Goal: Information Seeking & Learning: Learn about a topic

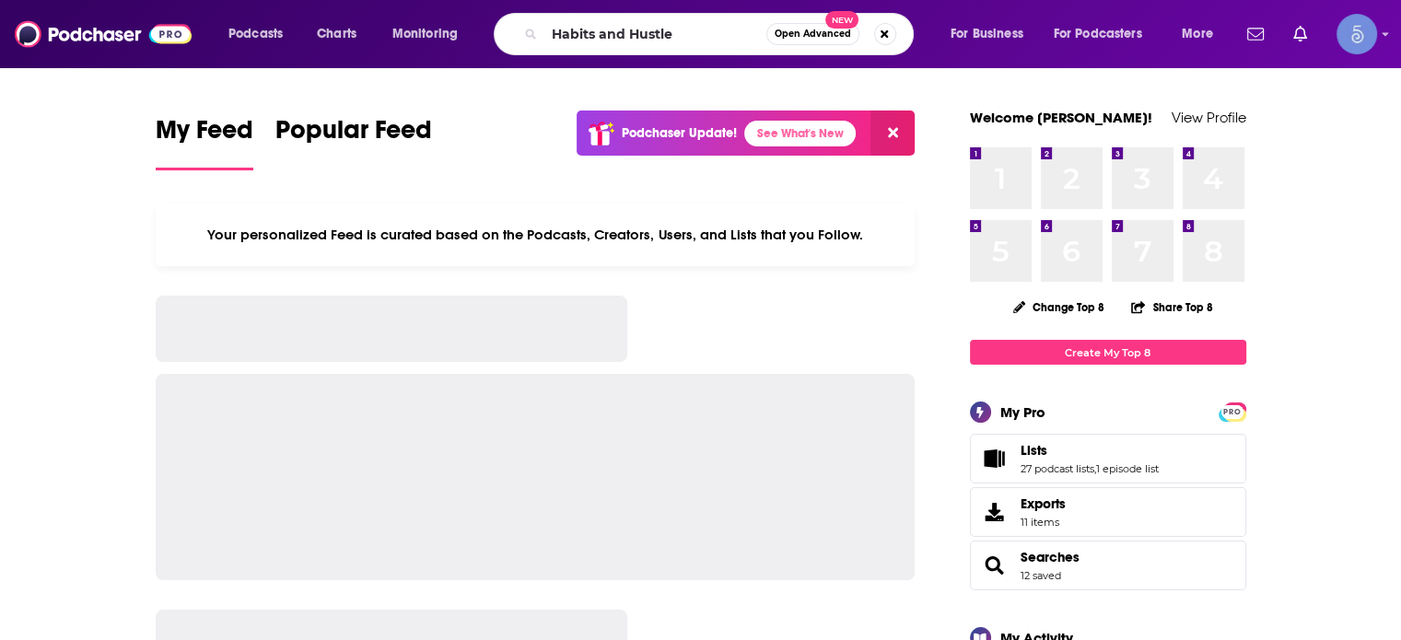
type input "Habits and Hustle"
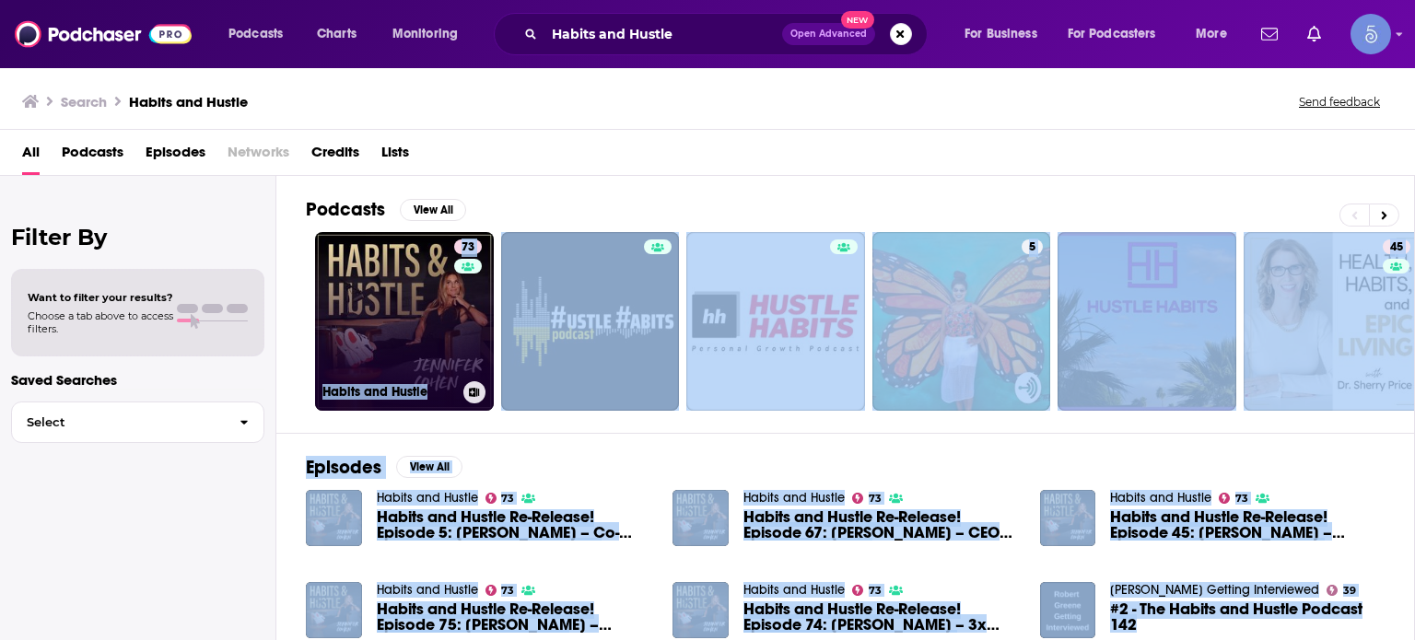
click at [403, 309] on link "73 Habits and Hustle" at bounding box center [404, 321] width 179 height 179
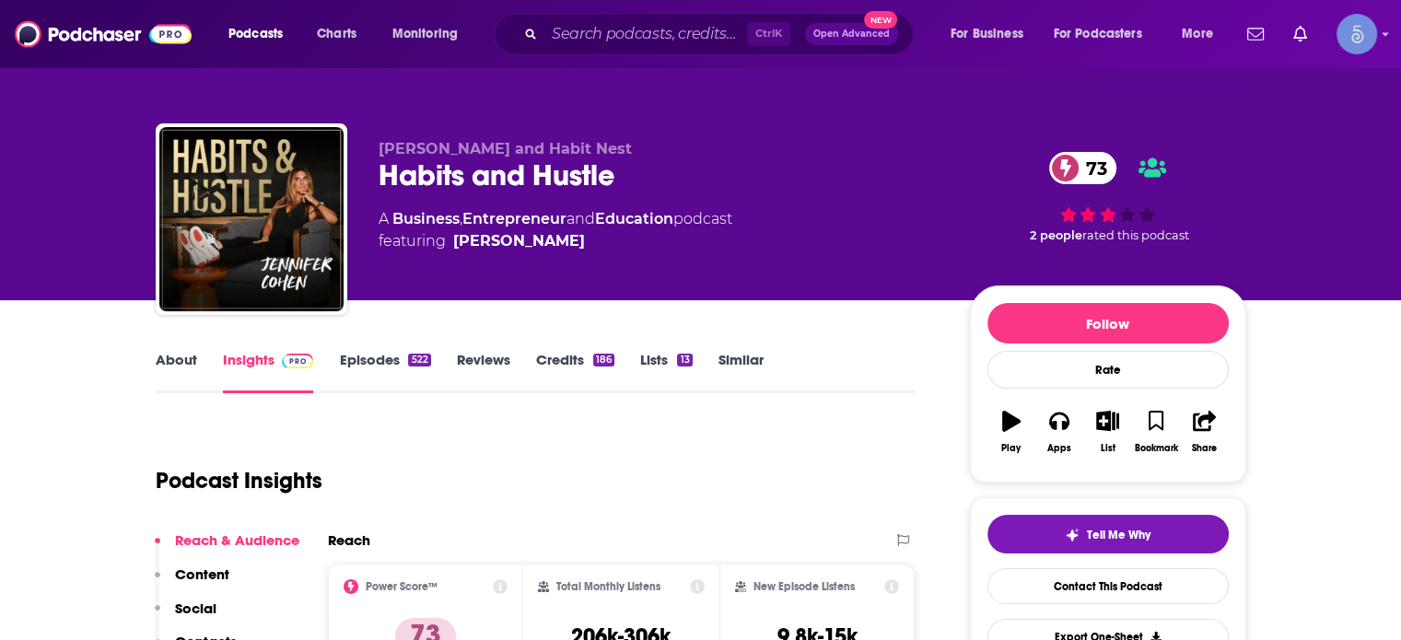
click at [178, 367] on link "About" at bounding box center [176, 372] width 41 height 42
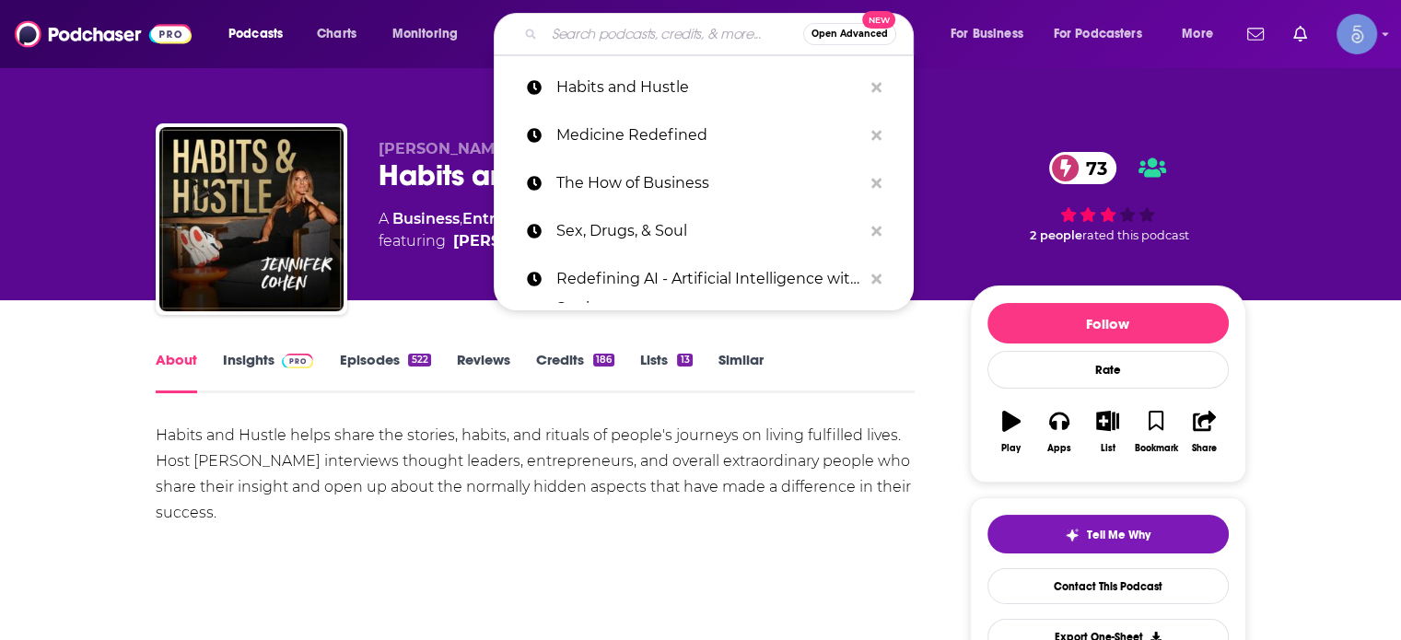
click at [577, 24] on input "Search podcasts, credits, & more..." at bounding box center [673, 33] width 259 height 29
paste input "Dropping Bombs"
type input "Dropping Bombs"
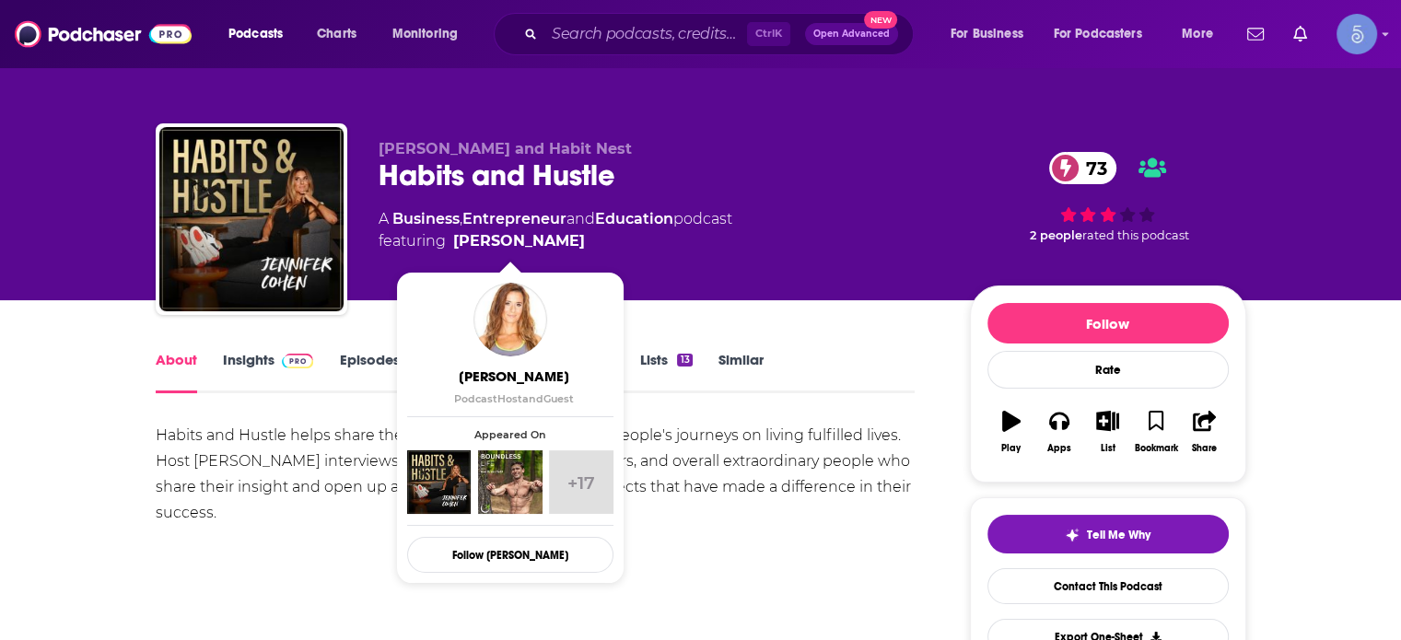
drag, startPoint x: 584, startPoint y: 237, endPoint x: 567, endPoint y: 241, distance: 17.2
click at [567, 241] on span "featuring [PERSON_NAME]" at bounding box center [556, 241] width 354 height 22
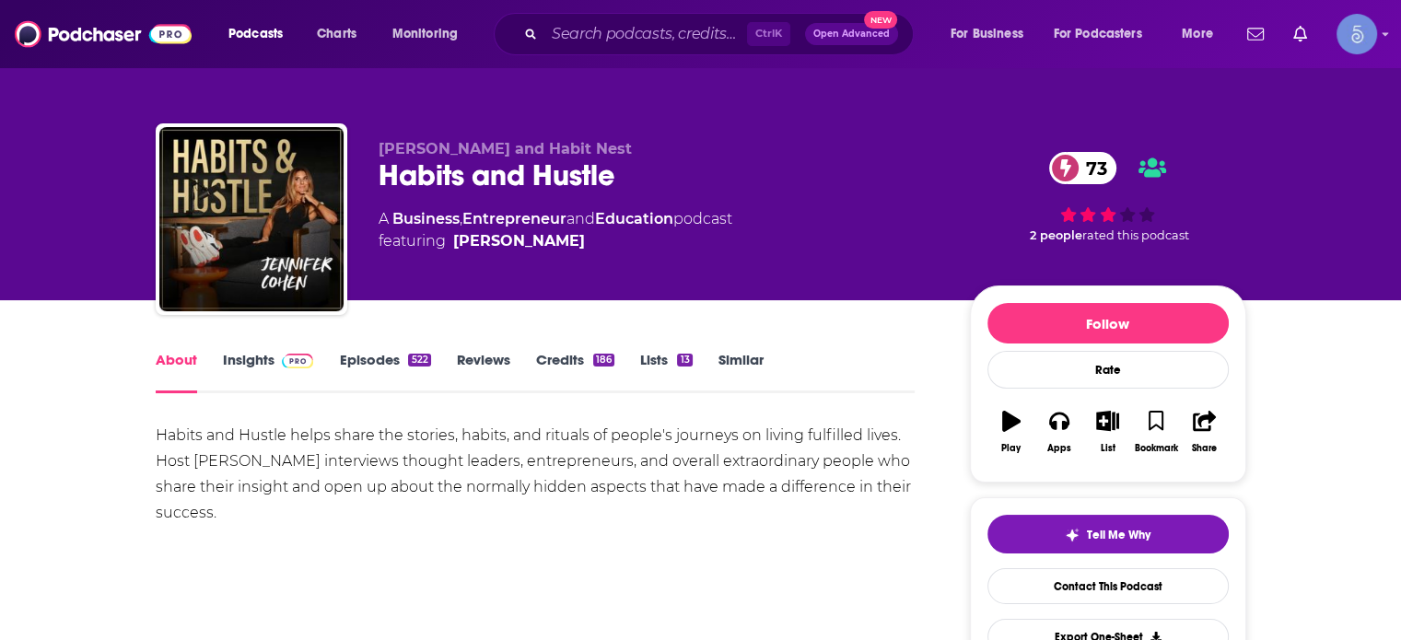
copy span "[PERSON_NAME]"
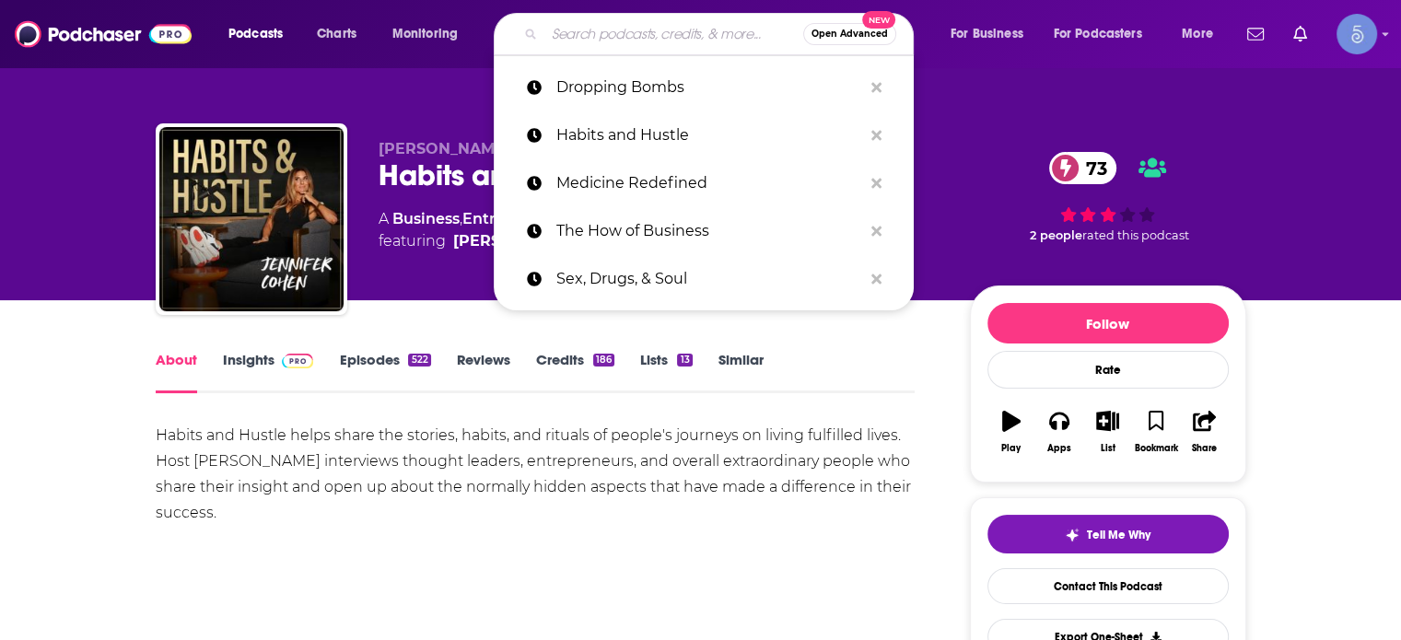
click at [601, 34] on input "Search podcasts, credits, & more..." at bounding box center [673, 33] width 259 height 29
paste input "Dropping Bombs"
type input "Dropping Bombs"
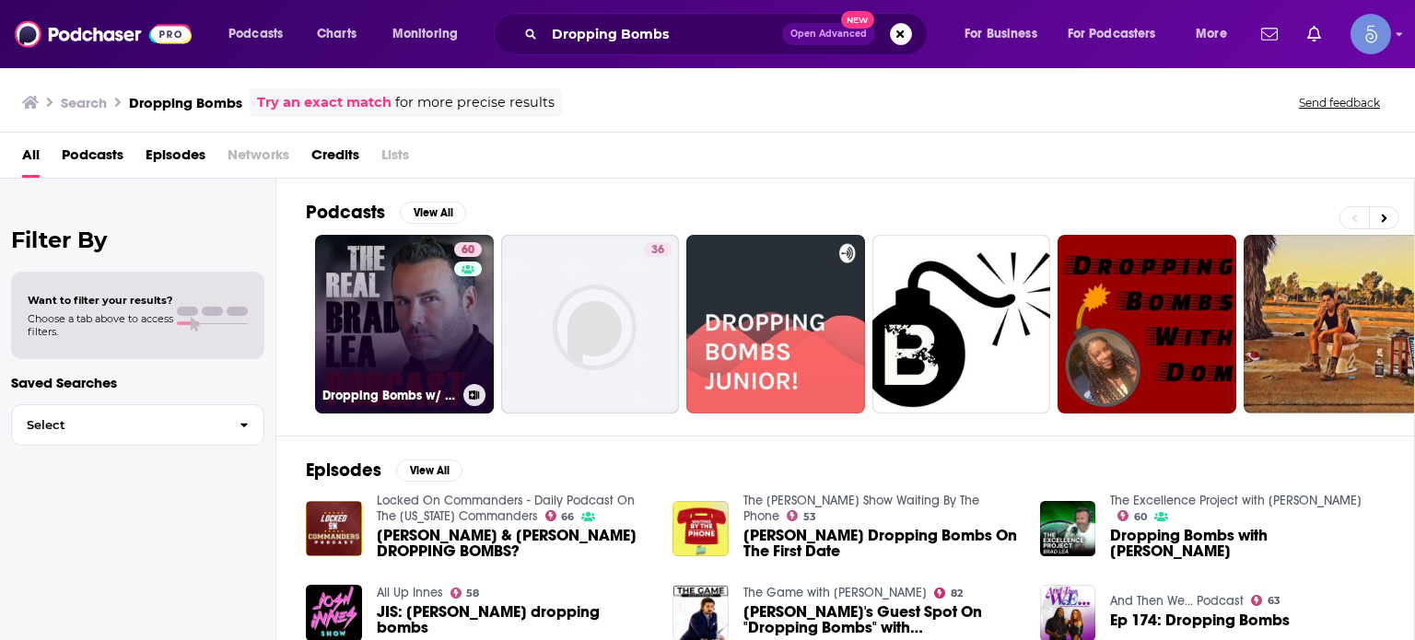
click at [399, 286] on link "60 Dropping Bombs w/ The Real [PERSON_NAME]" at bounding box center [404, 324] width 179 height 179
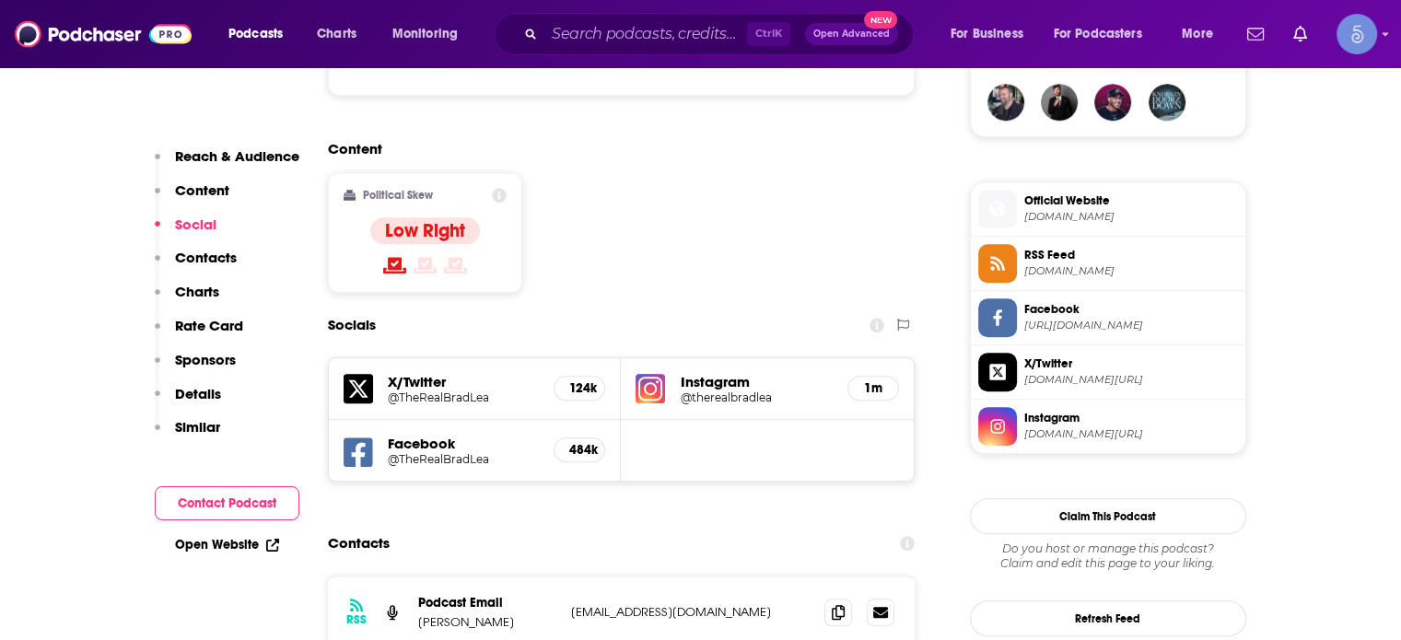
scroll to position [1474, 0]
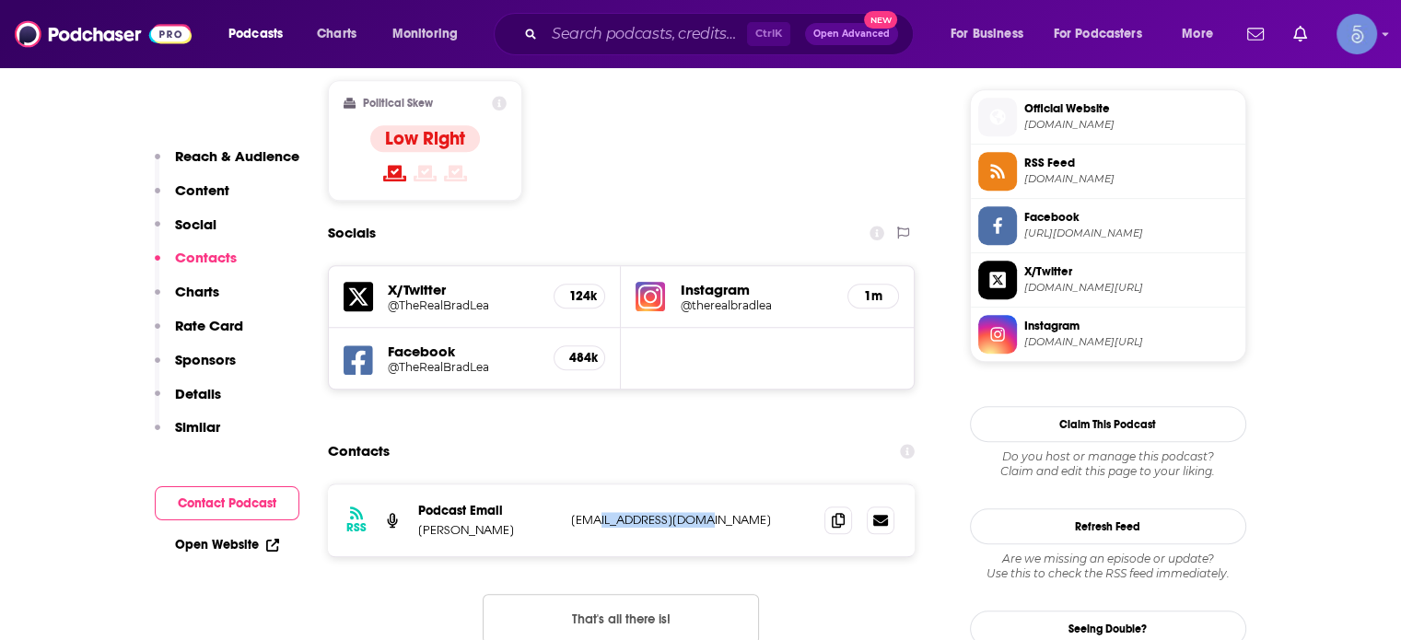
drag, startPoint x: 708, startPoint y: 427, endPoint x: 601, endPoint y: 434, distance: 108.0
click at [601, 512] on p "[EMAIL_ADDRESS][DOMAIN_NAME]" at bounding box center [690, 520] width 239 height 16
copy p "[DOMAIN_NAME]"
click at [660, 32] on input "Search podcasts, credits, & more..." at bounding box center [645, 33] width 203 height 29
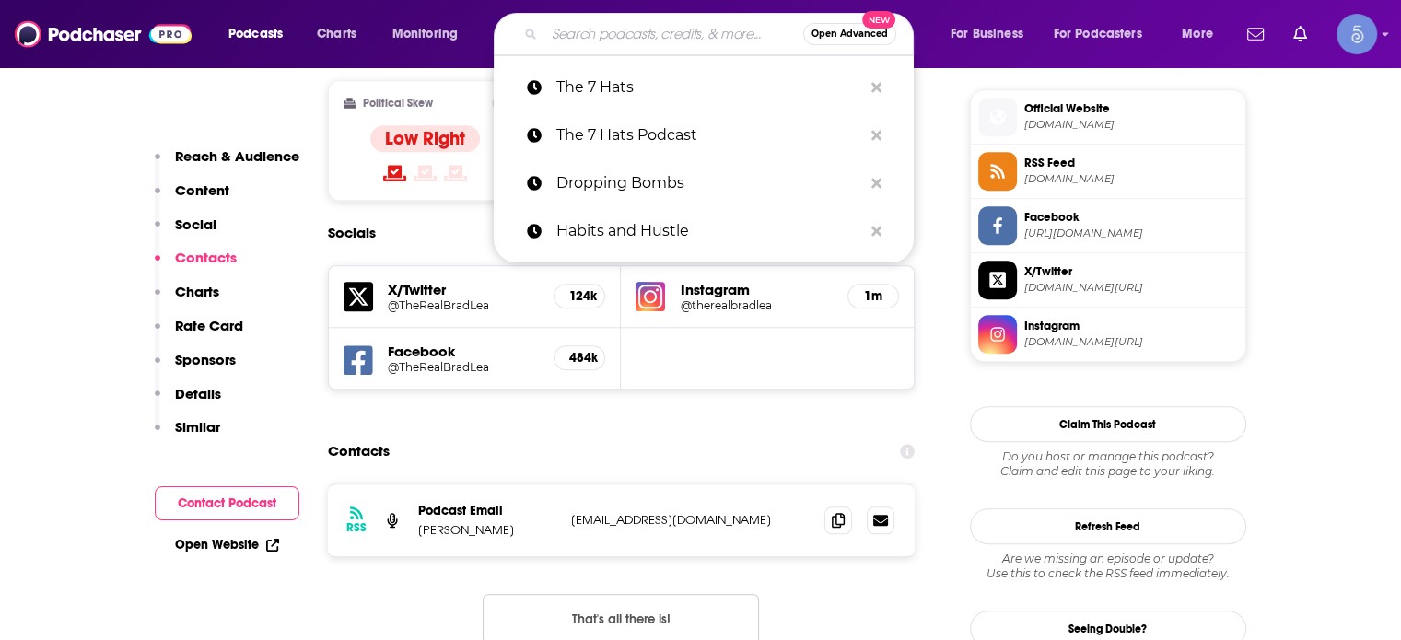
paste input "Second Life"
type input "Second Life"
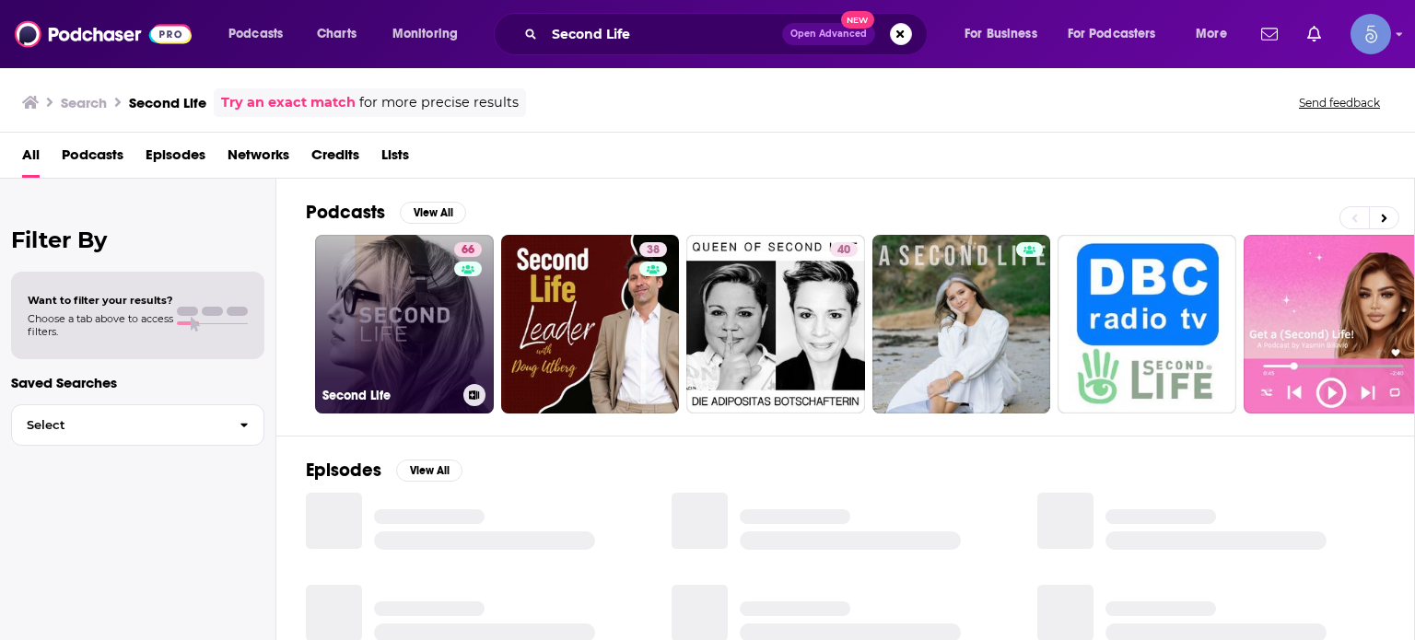
click at [372, 322] on link "66 Second Life" at bounding box center [404, 324] width 179 height 179
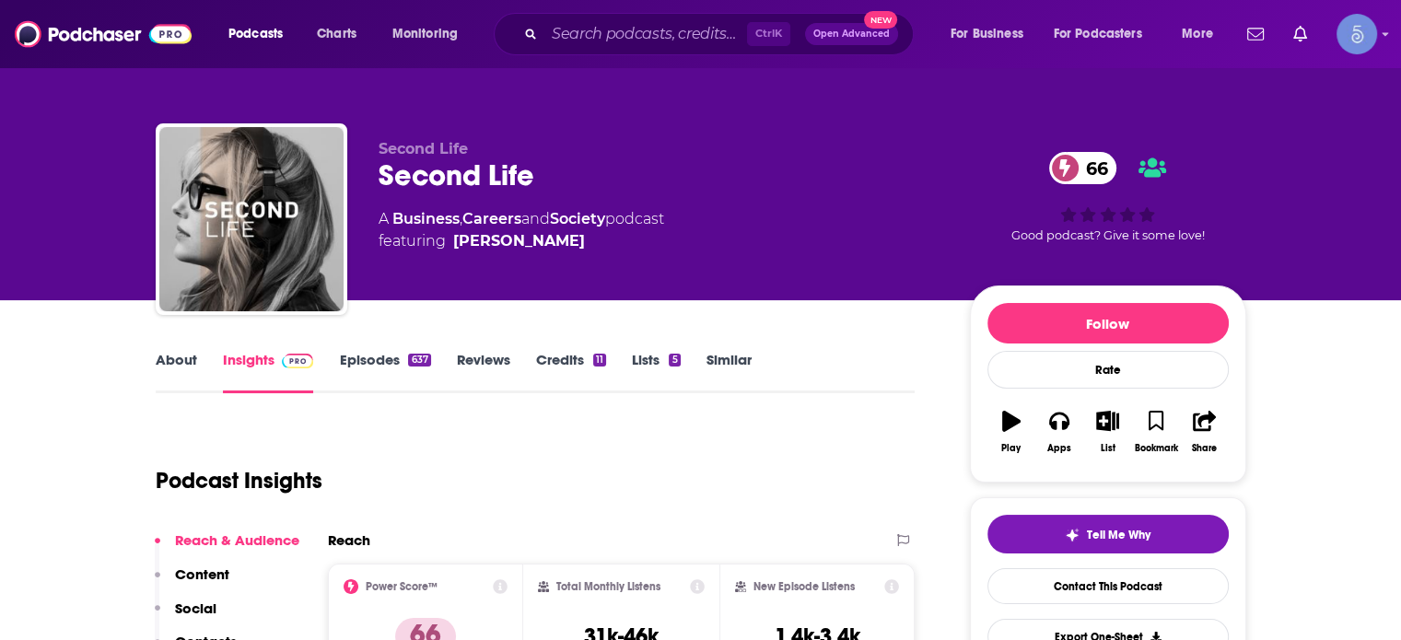
click at [191, 348] on div "About Insights Episodes 637 Reviews Credits 11 Lists 5 Similar" at bounding box center [536, 370] width 760 height 45
click at [189, 360] on link "About" at bounding box center [176, 372] width 41 height 42
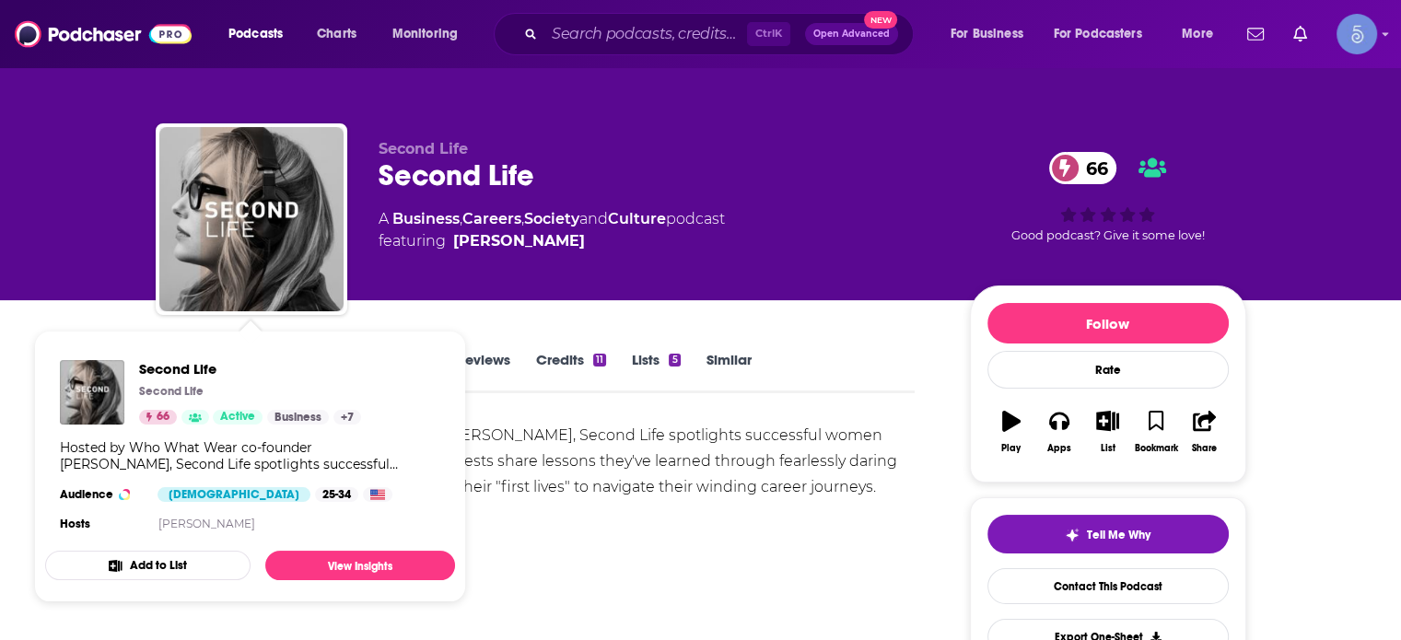
scroll to position [92, 0]
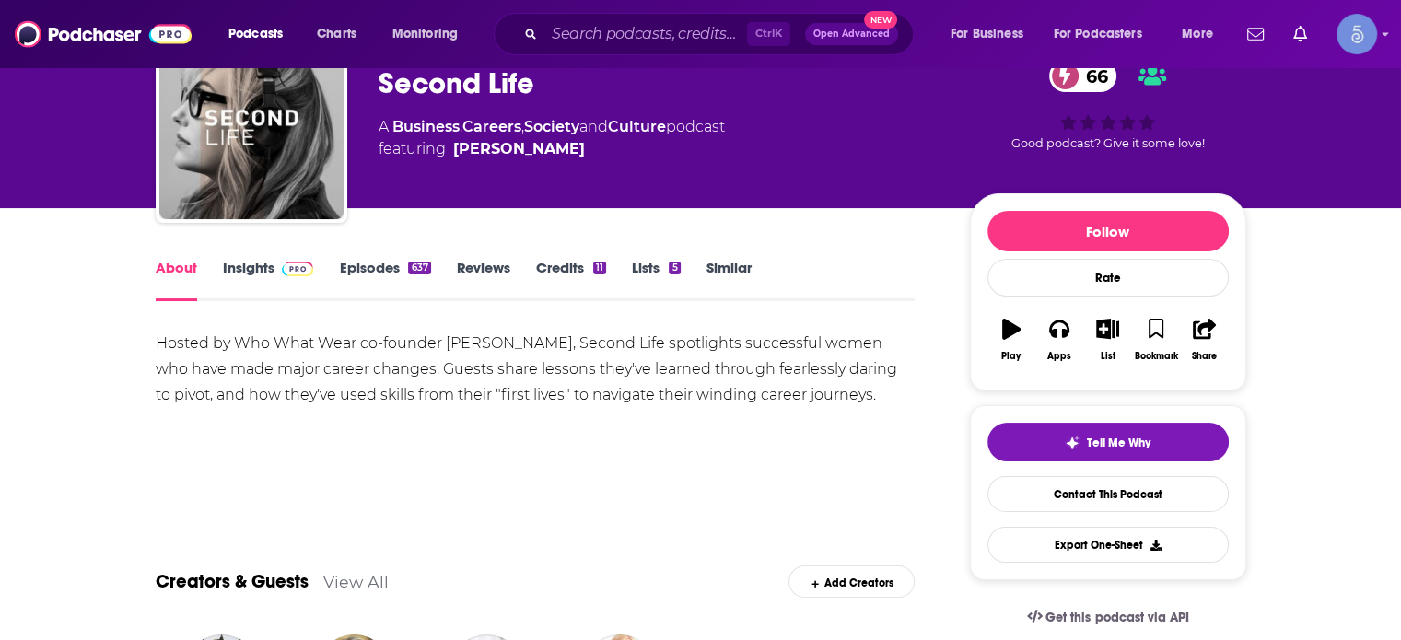
click at [246, 264] on link "Insights" at bounding box center [268, 280] width 91 height 42
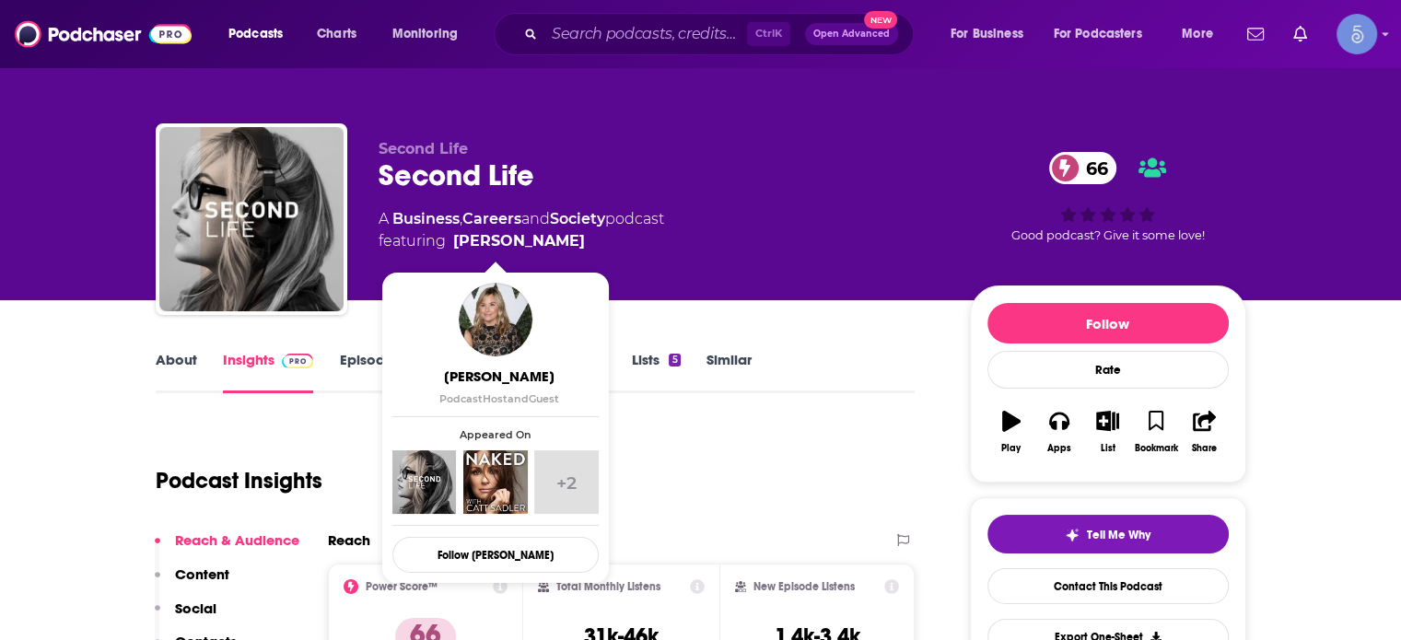
drag, startPoint x: 547, startPoint y: 242, endPoint x: 536, endPoint y: 239, distance: 11.7
click at [536, 239] on span "featuring [PERSON_NAME]" at bounding box center [522, 241] width 286 height 22
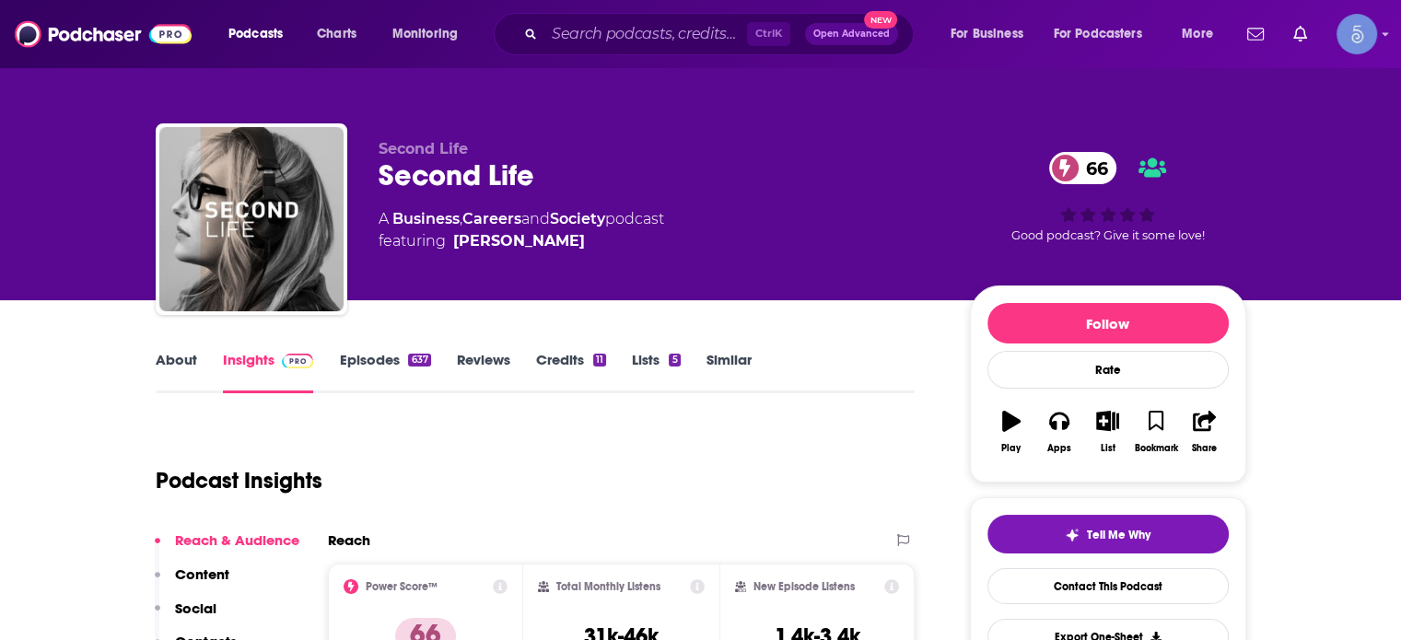
copy span "[PERSON_NAME]"
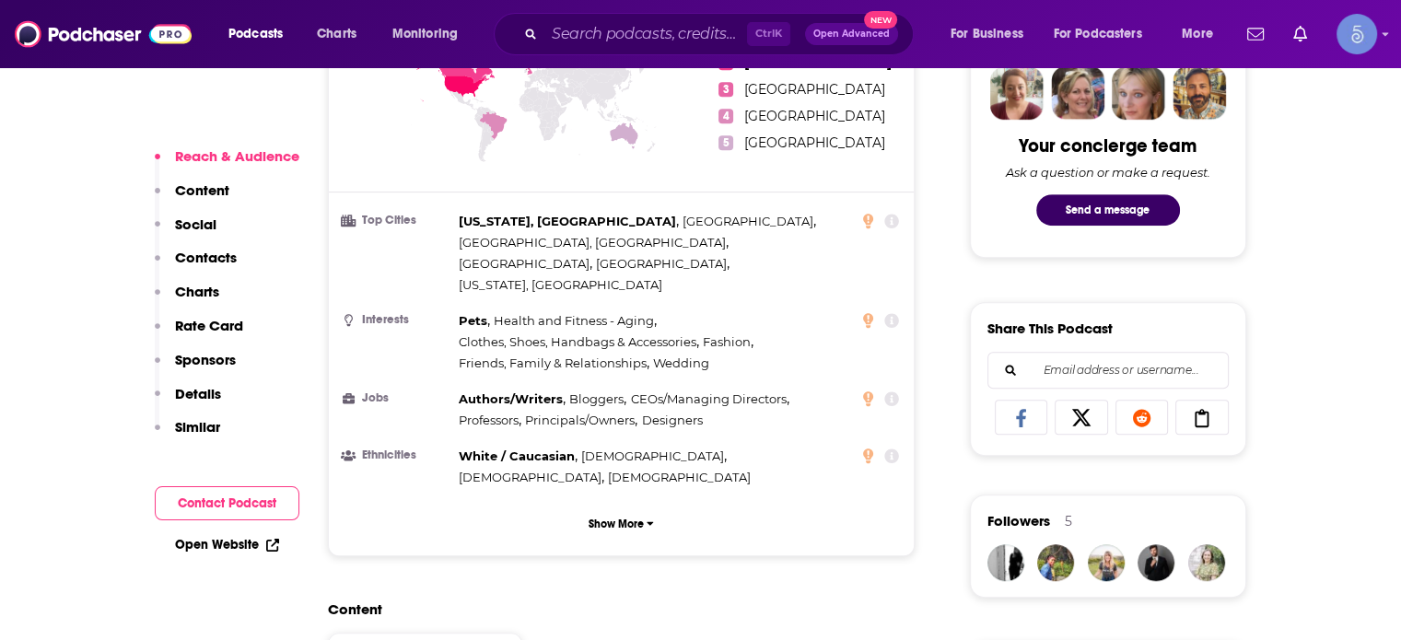
scroll to position [1013, 0]
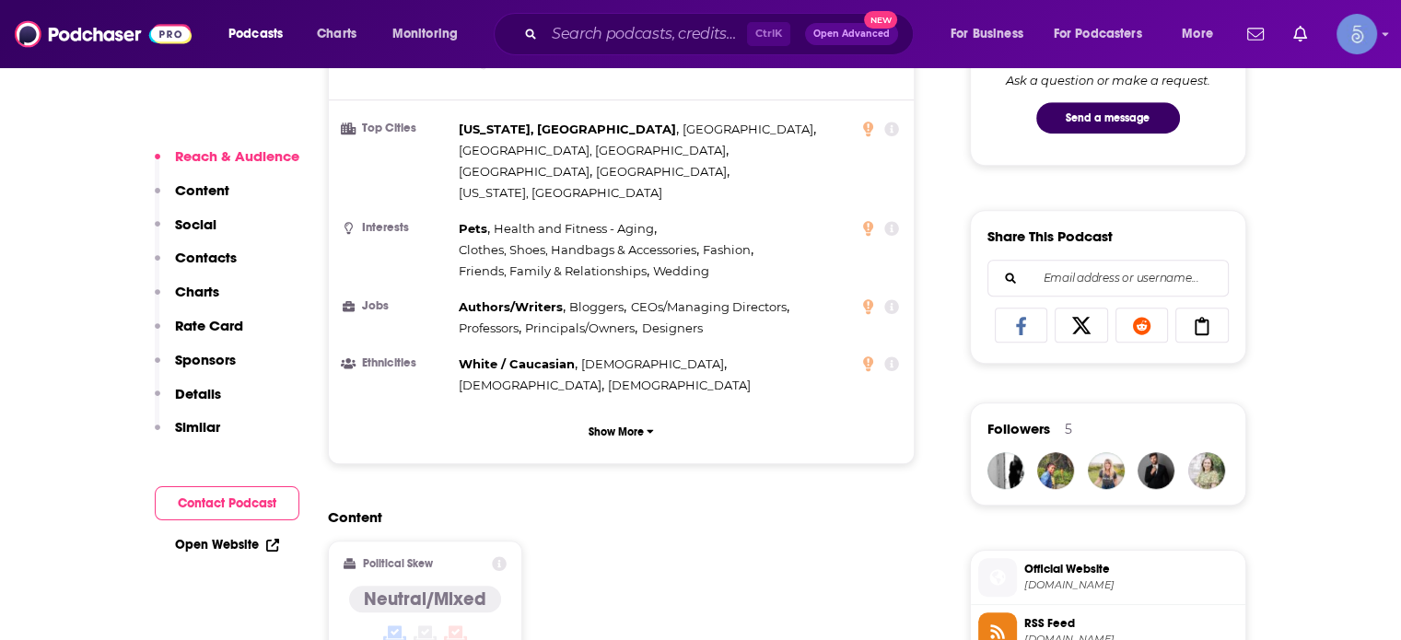
click at [906, 508] on div "Content Political Skew Neutral/Mixed" at bounding box center [622, 592] width 588 height 168
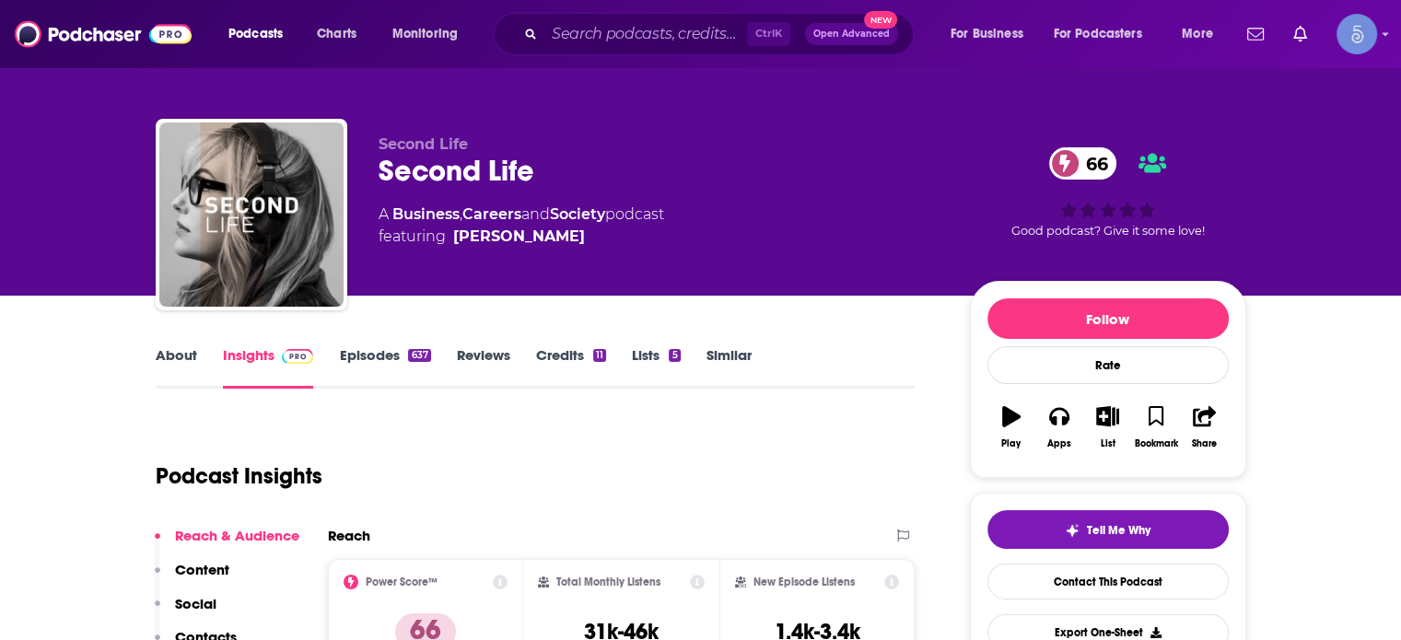
scroll to position [0, 0]
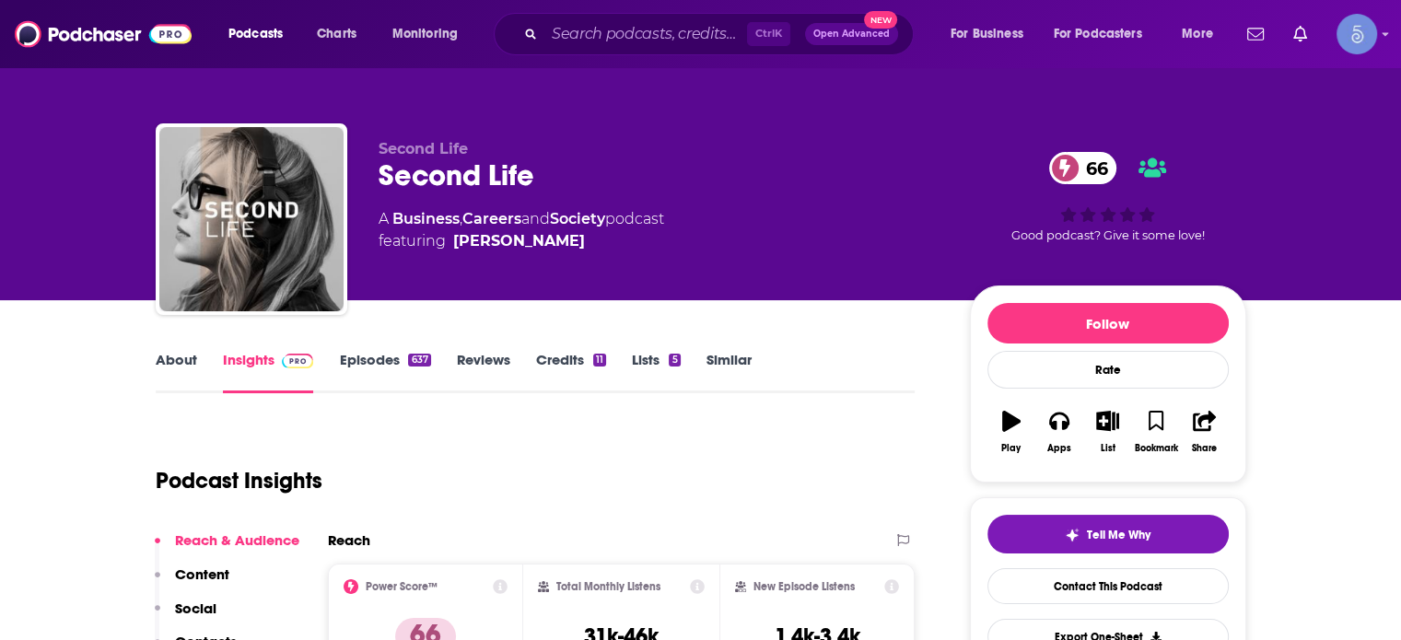
click at [719, 374] on link "Similar" at bounding box center [728, 372] width 45 height 42
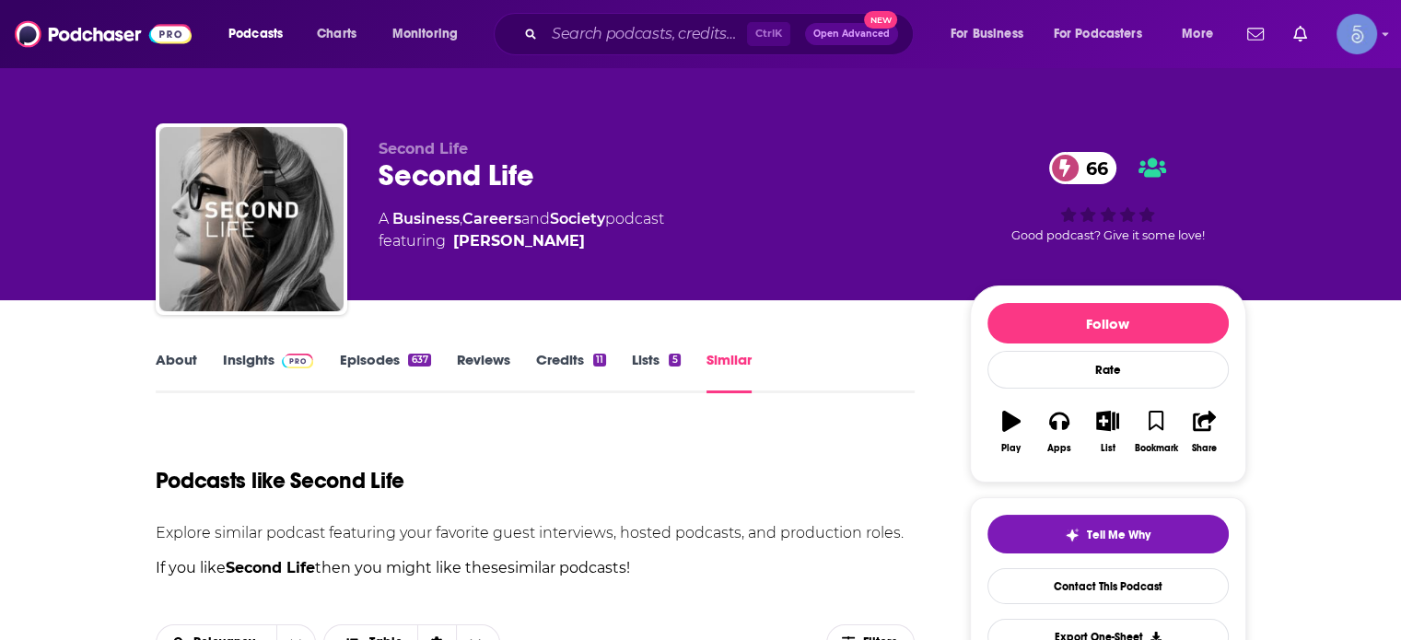
click at [349, 349] on div "About Insights Episodes 637 Reviews Credits 11 Lists 5 Similar" at bounding box center [536, 370] width 760 height 45
click at [249, 363] on link "Insights" at bounding box center [268, 372] width 91 height 42
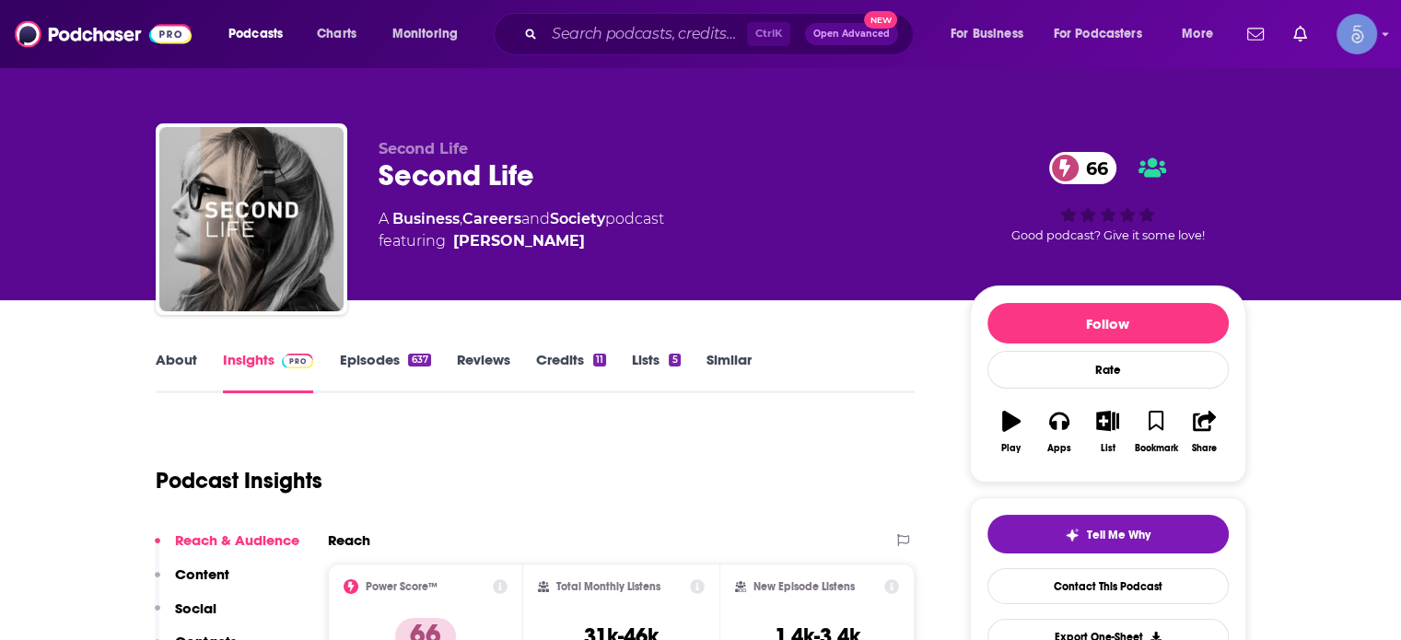
click at [364, 361] on link "Episodes 637" at bounding box center [384, 372] width 91 height 42
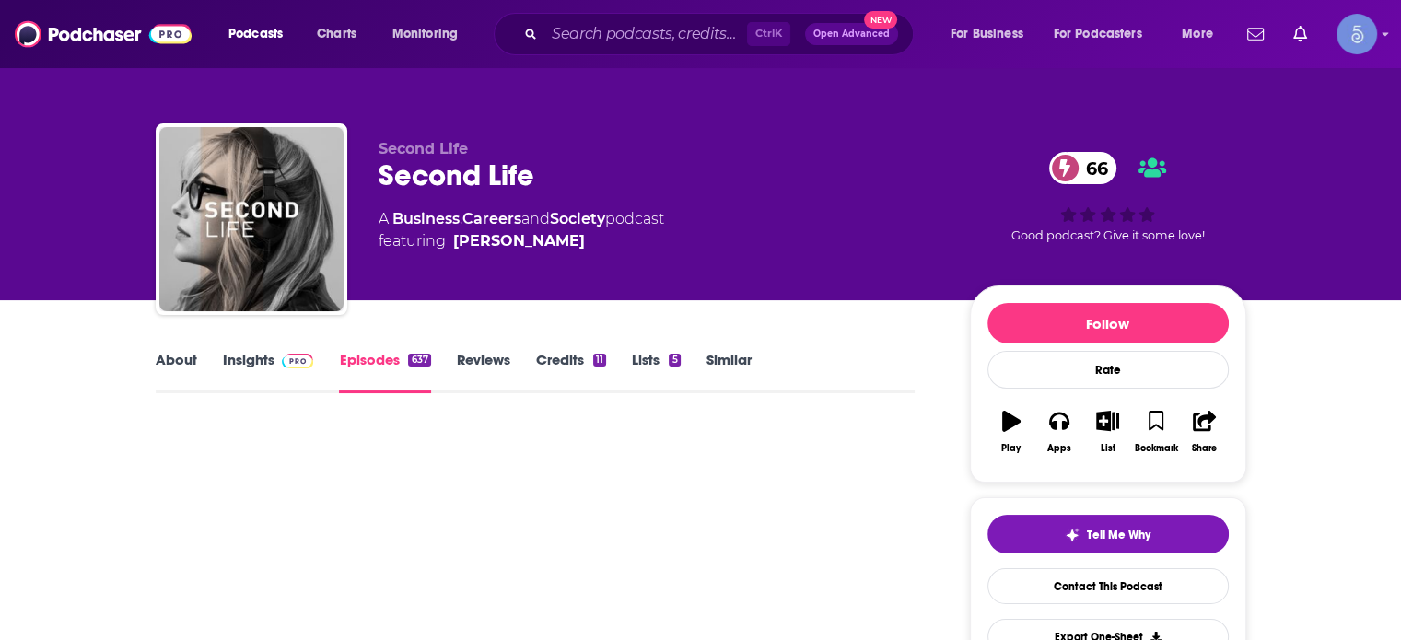
click at [245, 359] on link "Insights" at bounding box center [268, 372] width 91 height 42
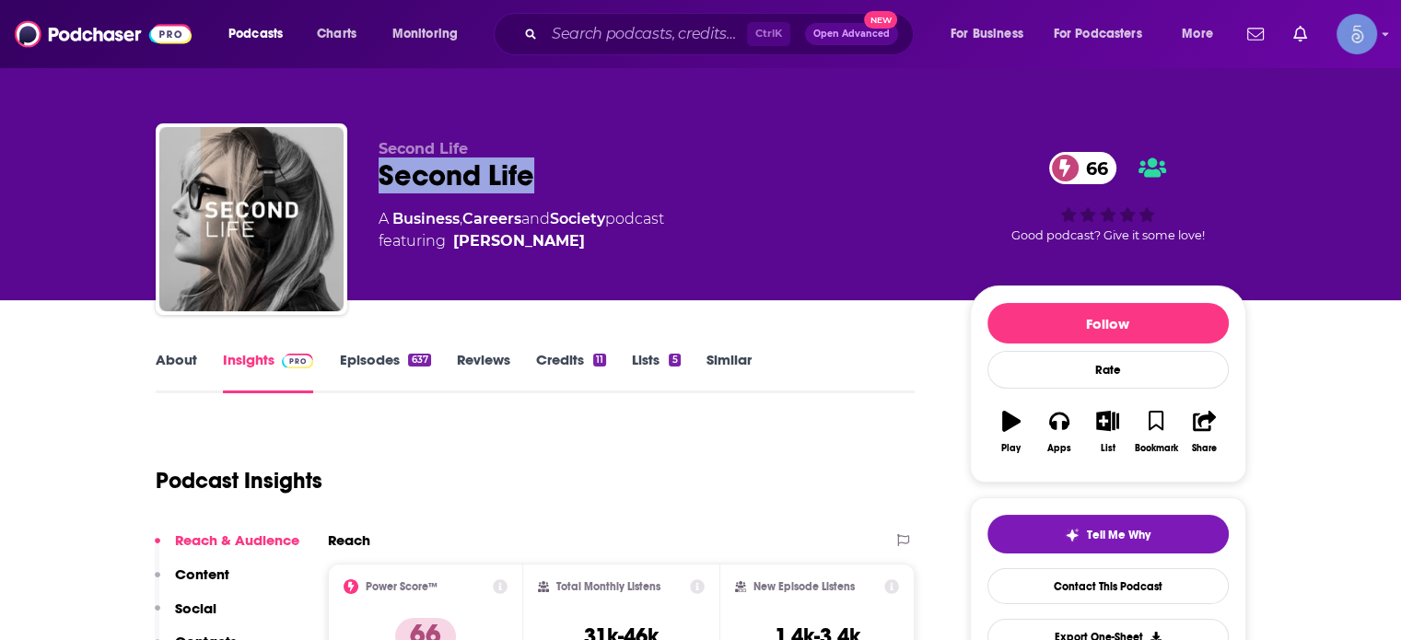
drag, startPoint x: 566, startPoint y: 177, endPoint x: 355, endPoint y: 190, distance: 212.2
click at [355, 190] on div "Second Life Second Life 66 A Business , Careers and Society podcast featuring […" at bounding box center [701, 222] width 1091 height 199
copy h2 "Second Life"
click at [601, 15] on div "Ctrl K Open Advanced New" at bounding box center [704, 34] width 420 height 42
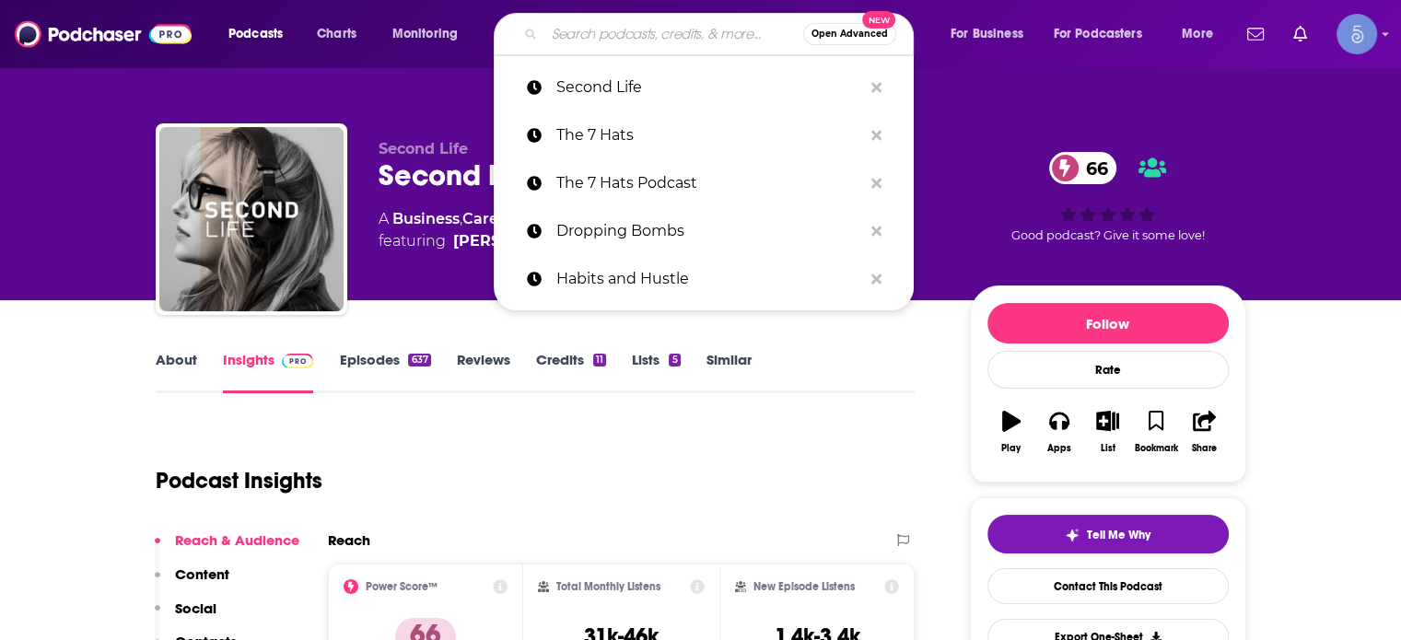
click at [597, 36] on input "Search podcasts, credits, & more..." at bounding box center [673, 33] width 259 height 29
paste input "The Mind Your Business Podcast"
type input "The Mind Your Business Podcast"
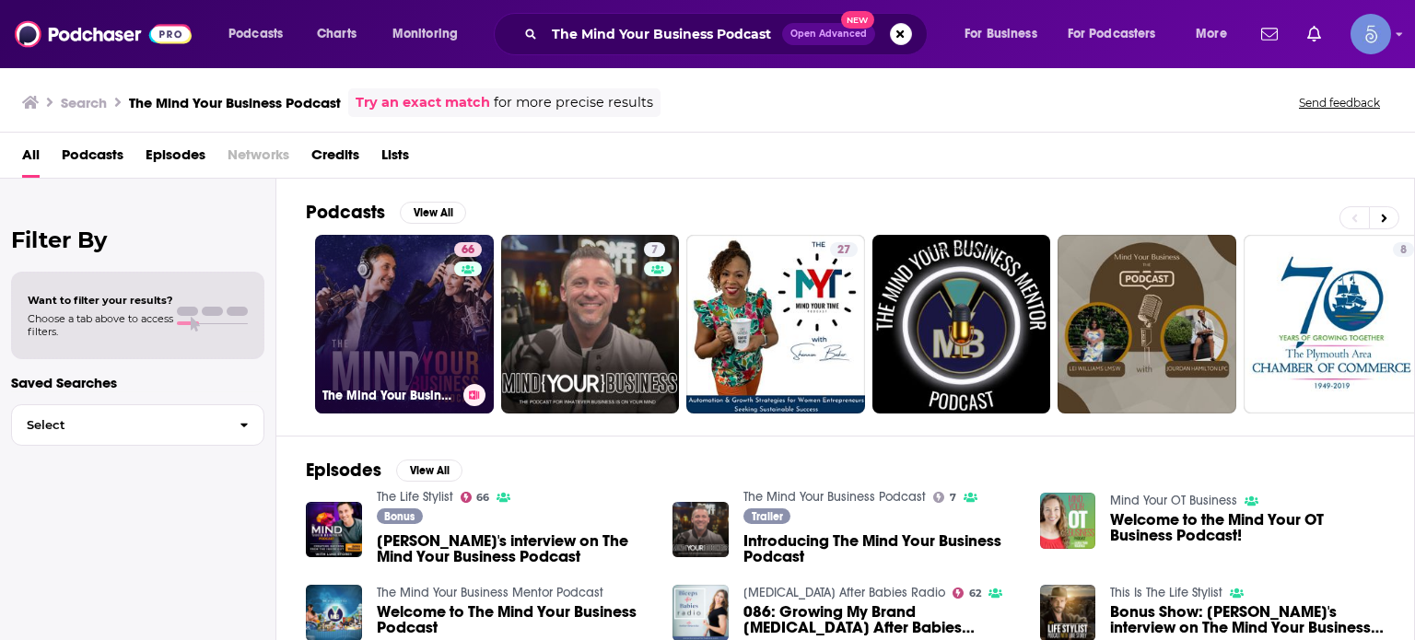
drag, startPoint x: 647, startPoint y: 196, endPoint x: 436, endPoint y: 298, distance: 234.0
click at [436, 298] on link "66 The Mind Your Business Podcast" at bounding box center [404, 324] width 179 height 179
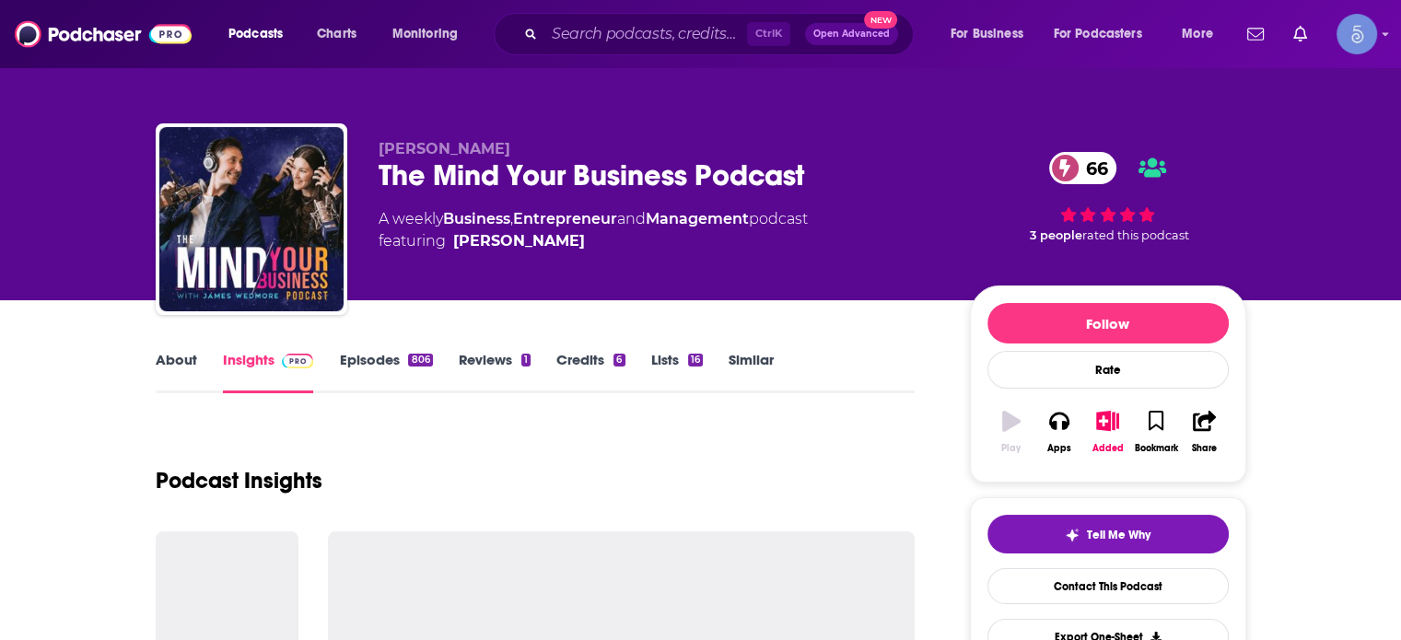
click at [436, 298] on div "[PERSON_NAME] The Mind Your Business Podcast 66 A weekly Business , Entrepreneu…" at bounding box center [813, 223] width 868 height 166
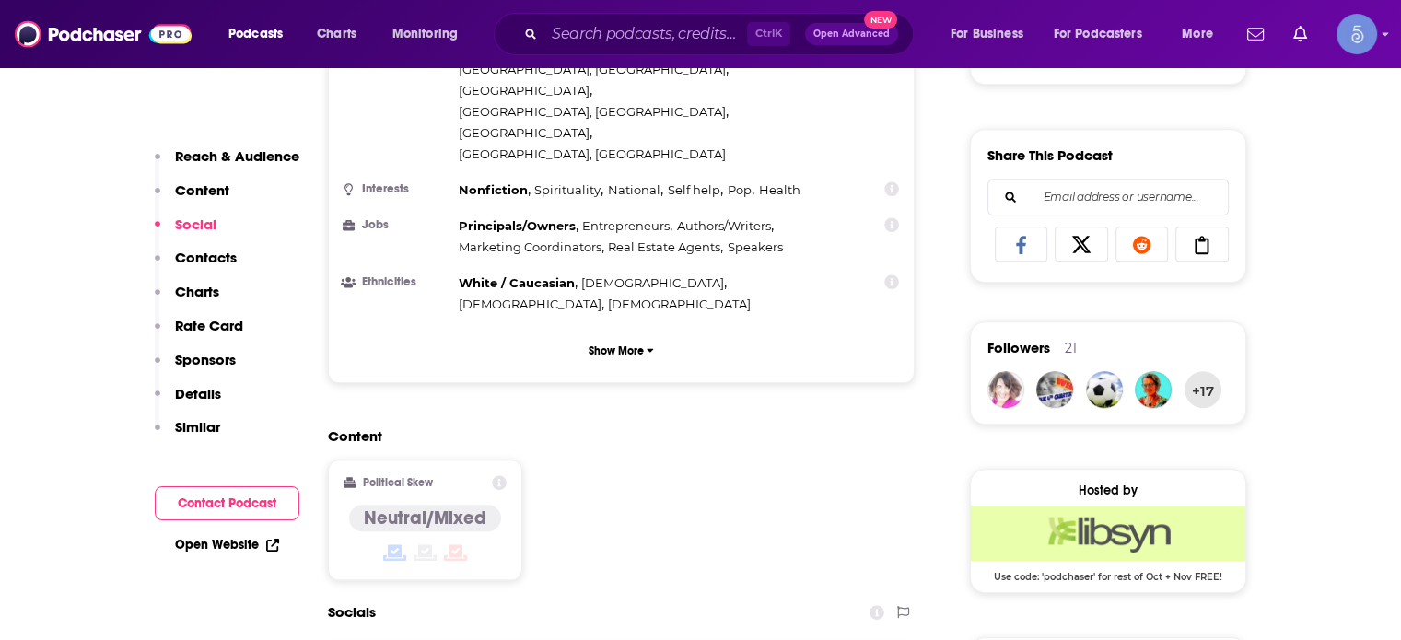
scroll to position [1474, 0]
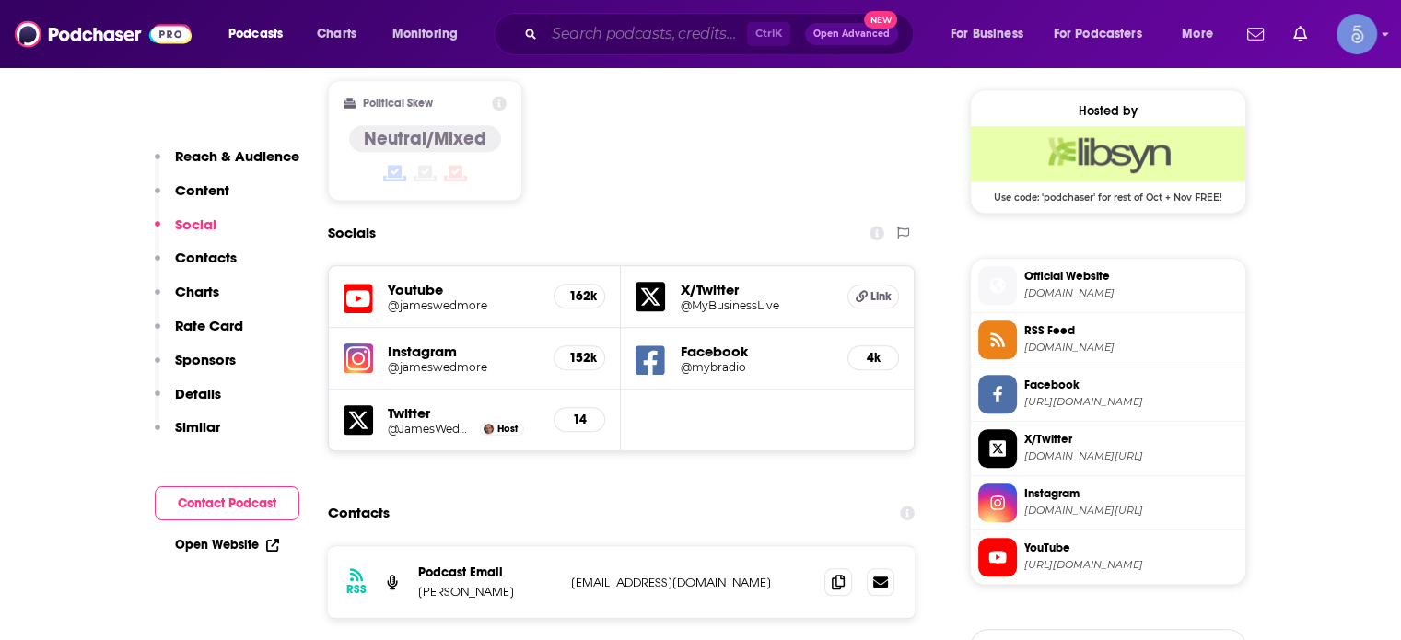
click at [581, 31] on input "Search podcasts, credits, & more..." at bounding box center [645, 33] width 203 height 29
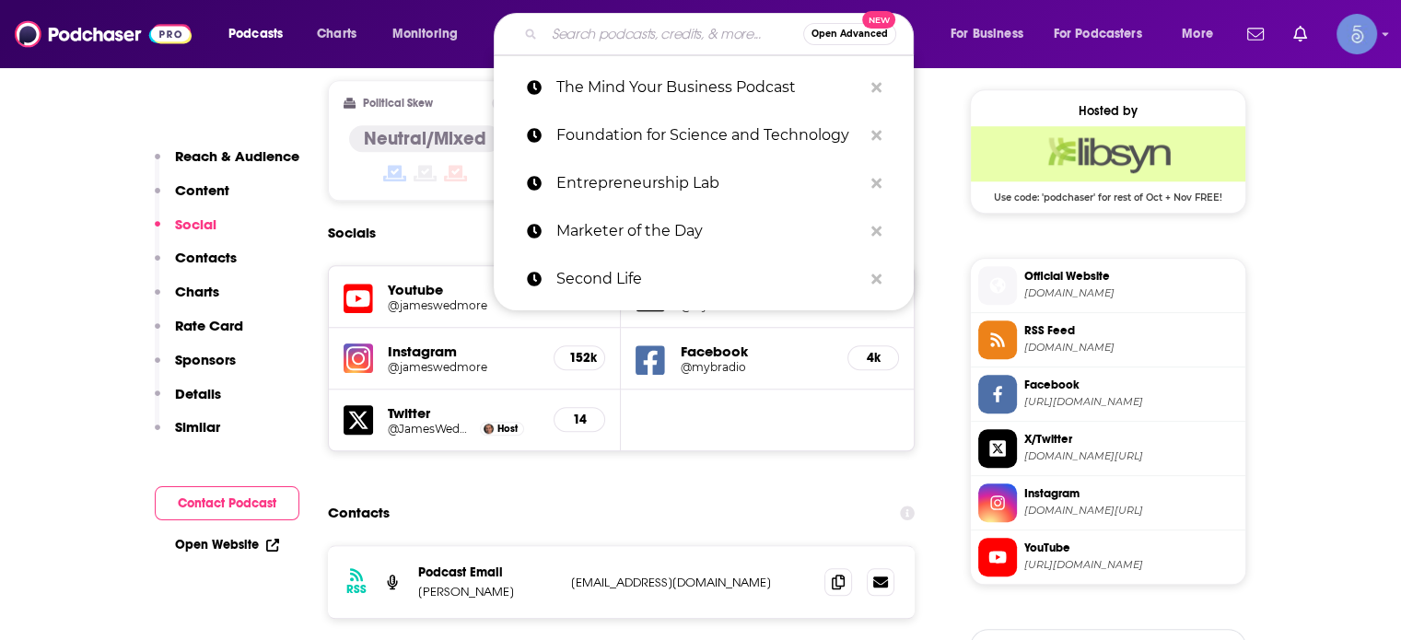
paste input "Post Betrayal Transformation"
type input "Post Betrayal Transformation"
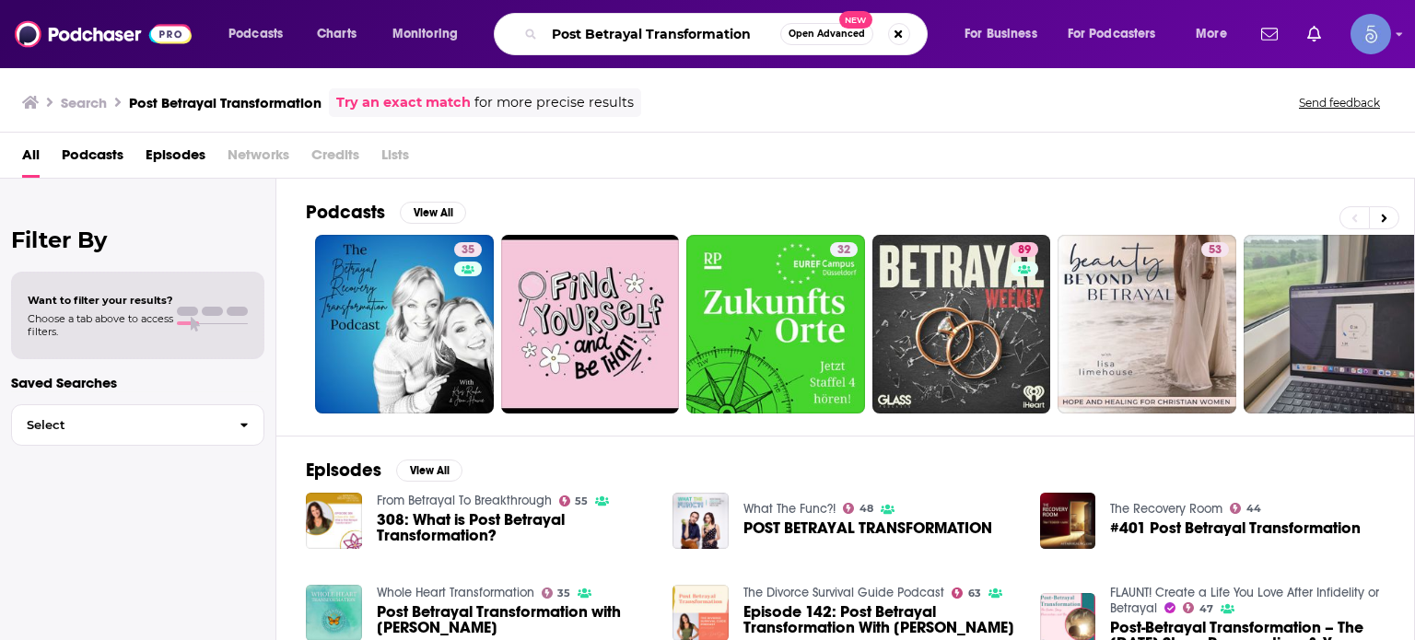
drag, startPoint x: 718, startPoint y: 30, endPoint x: 263, endPoint y: 47, distance: 455.3
click at [263, 47] on div "Podcasts Charts Monitoring Post Betrayal Transformation Open Advanced New For B…" at bounding box center [730, 34] width 1029 height 42
click at [442, 497] on link "From Betrayal To Breakthrough" at bounding box center [464, 501] width 175 height 16
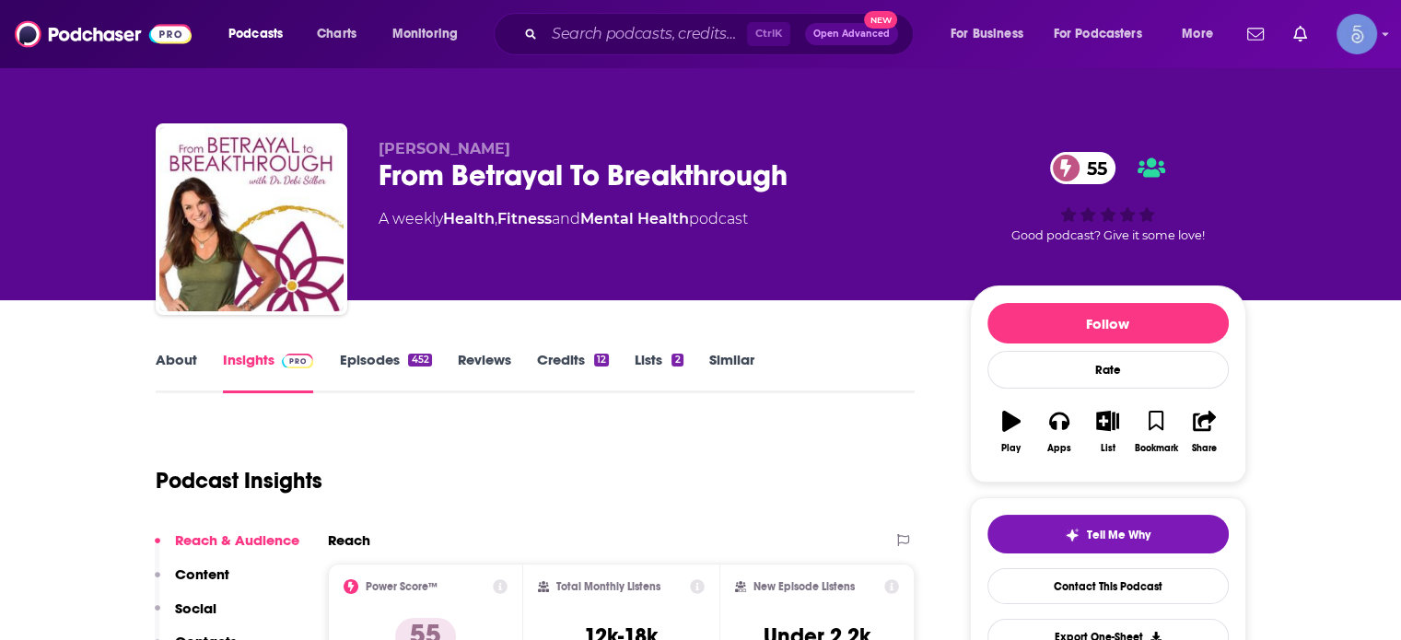
click at [362, 373] on link "Episodes 452" at bounding box center [385, 372] width 92 height 42
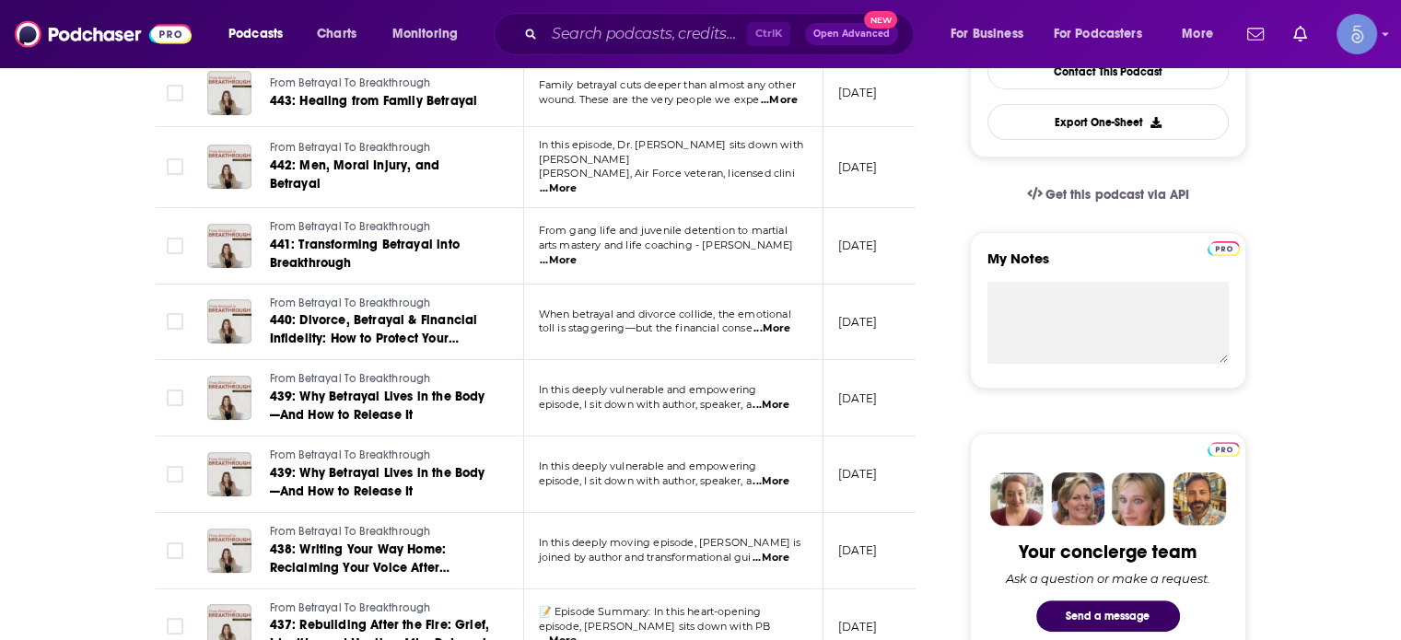
scroll to position [645, 0]
